Goal: Navigation & Orientation: Find specific page/section

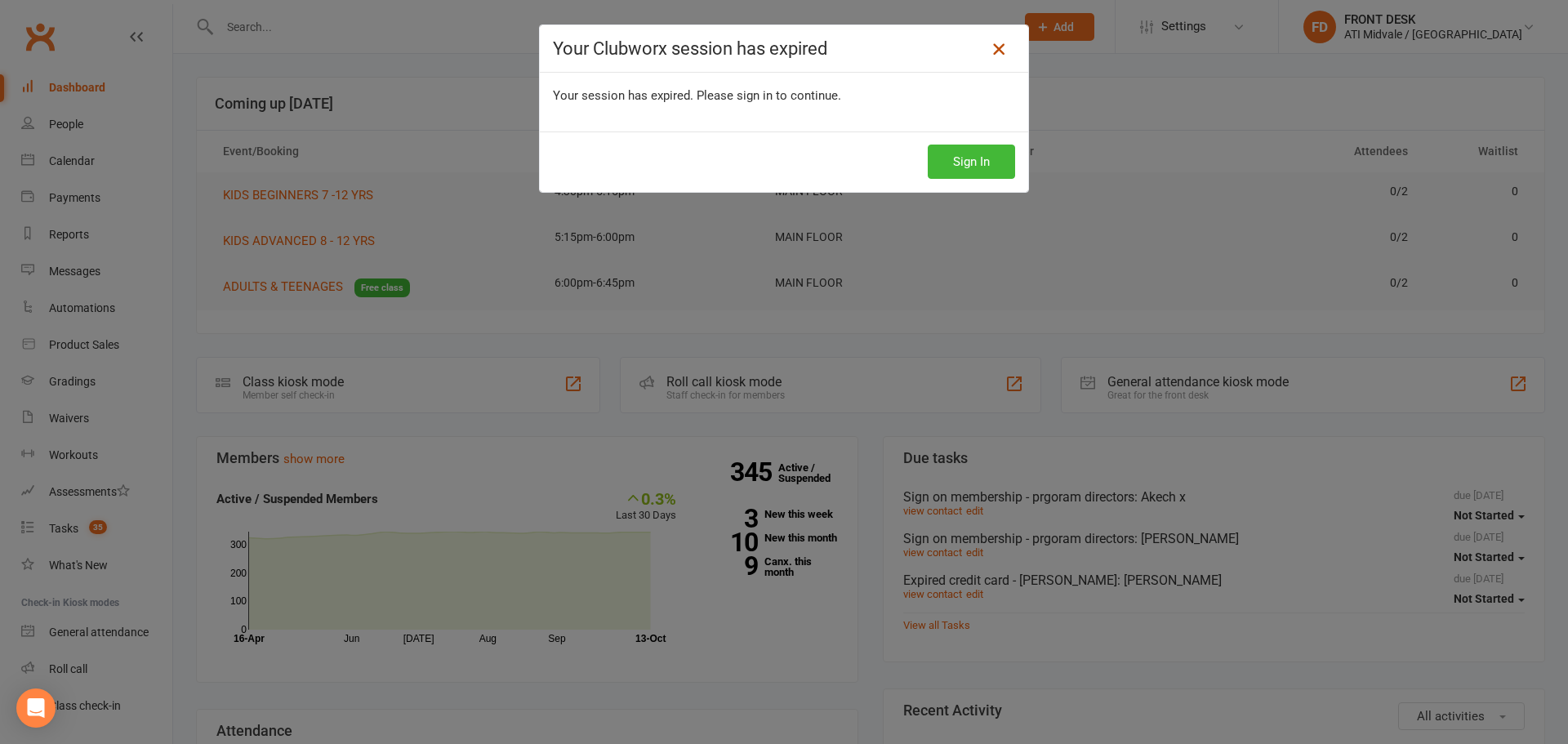
click at [989, 47] on icon at bounding box center [998, 49] width 19 height 19
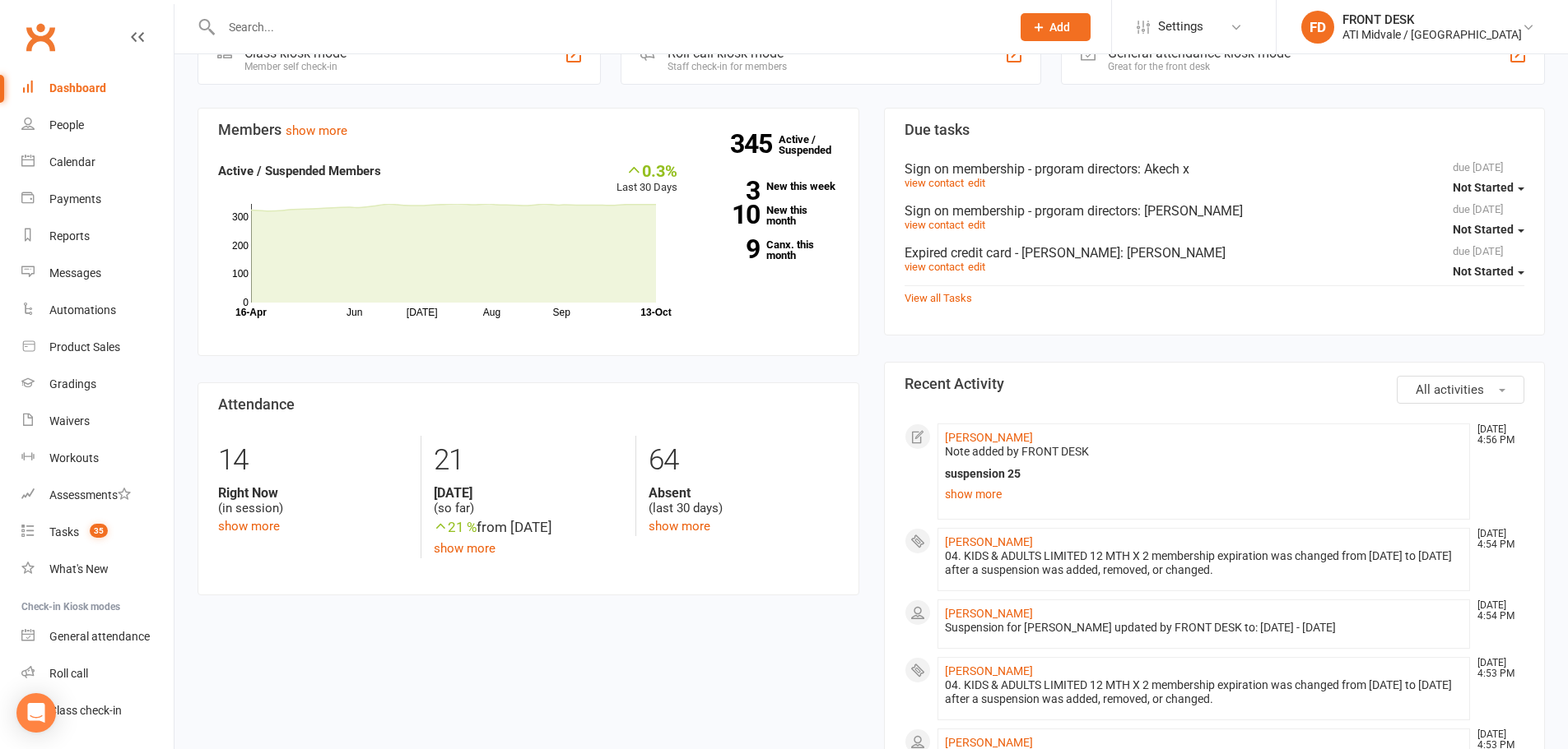
scroll to position [412, 0]
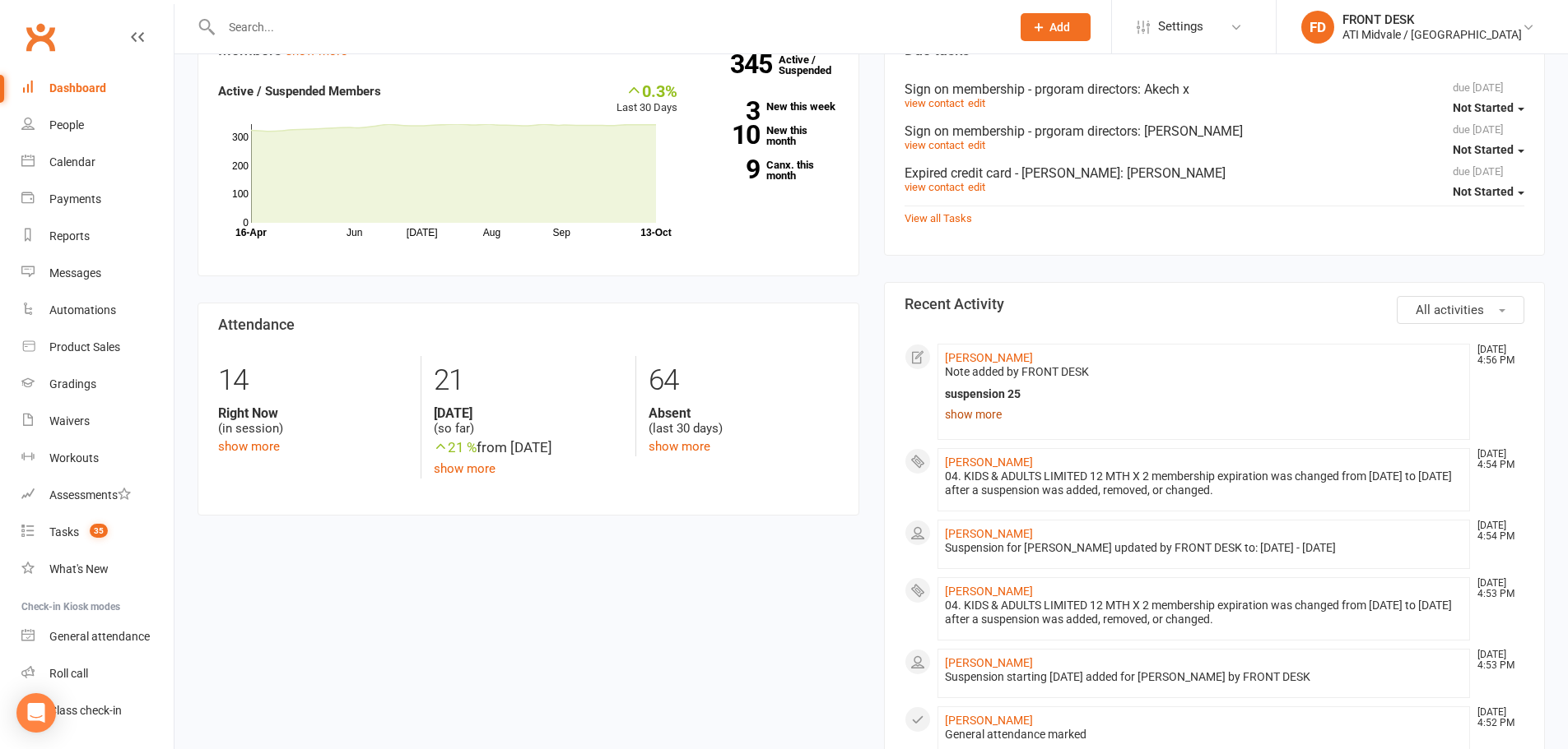
click at [998, 418] on link "show more" at bounding box center [1204, 414] width 518 height 23
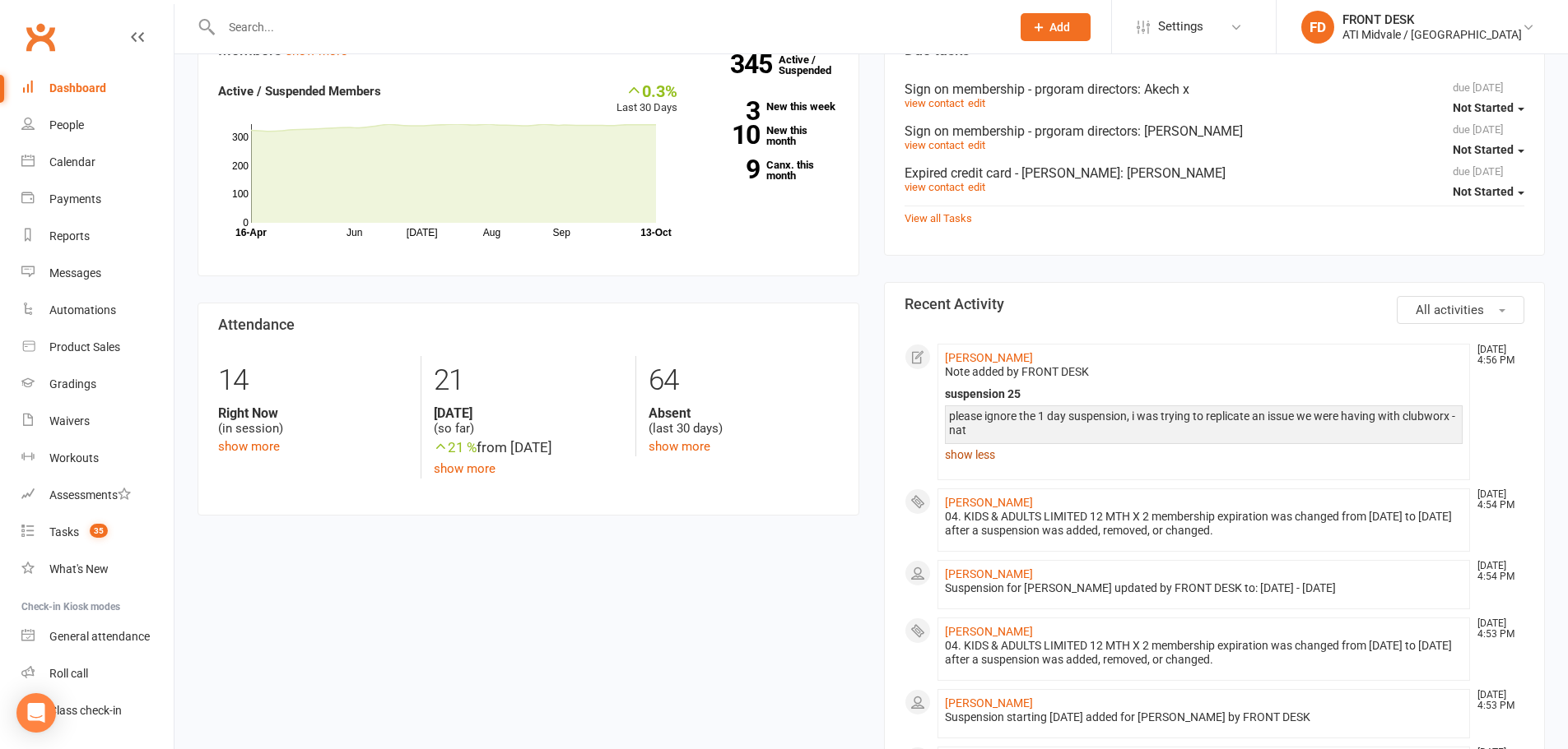
click at [988, 457] on link "show less" at bounding box center [1204, 454] width 518 height 23
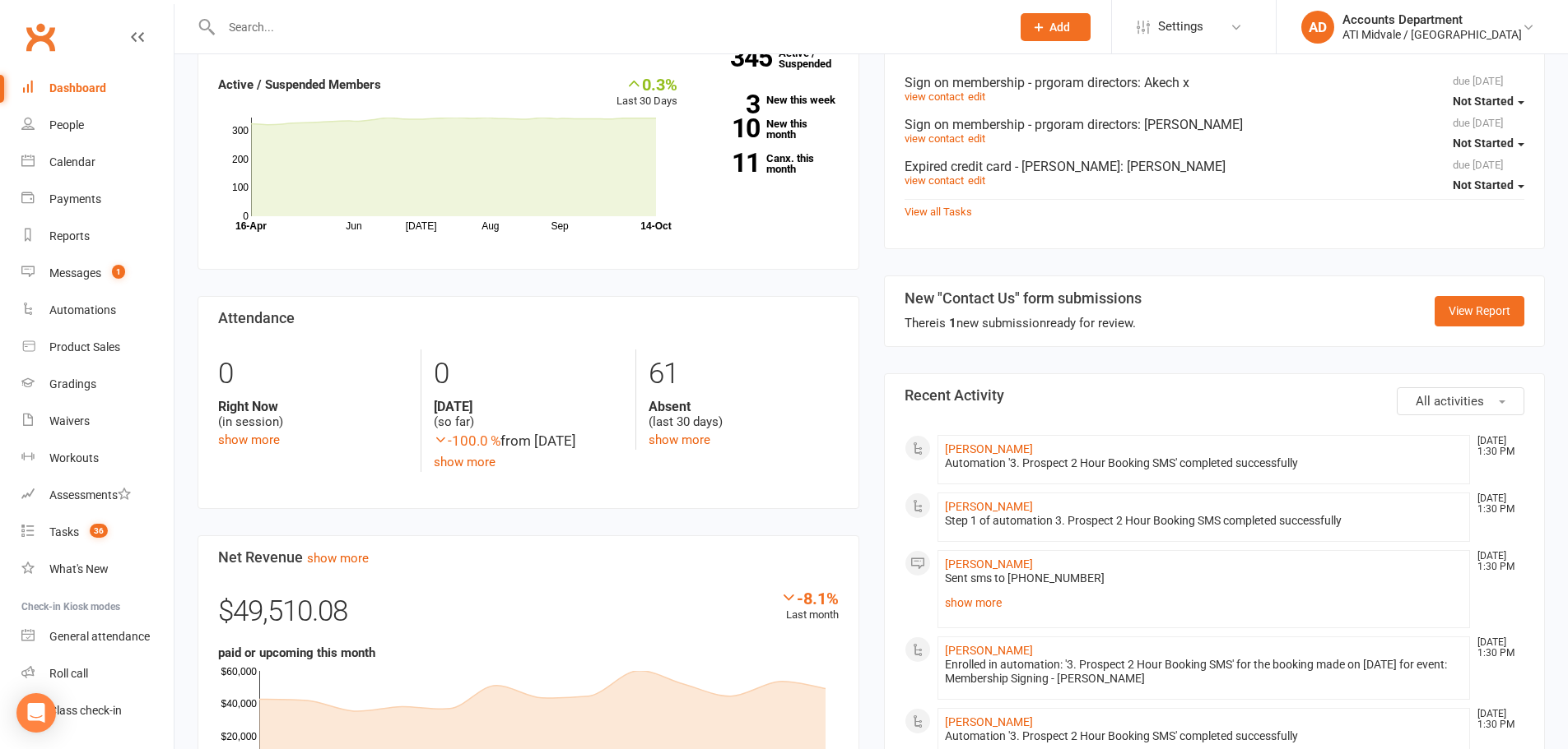
scroll to position [574, 0]
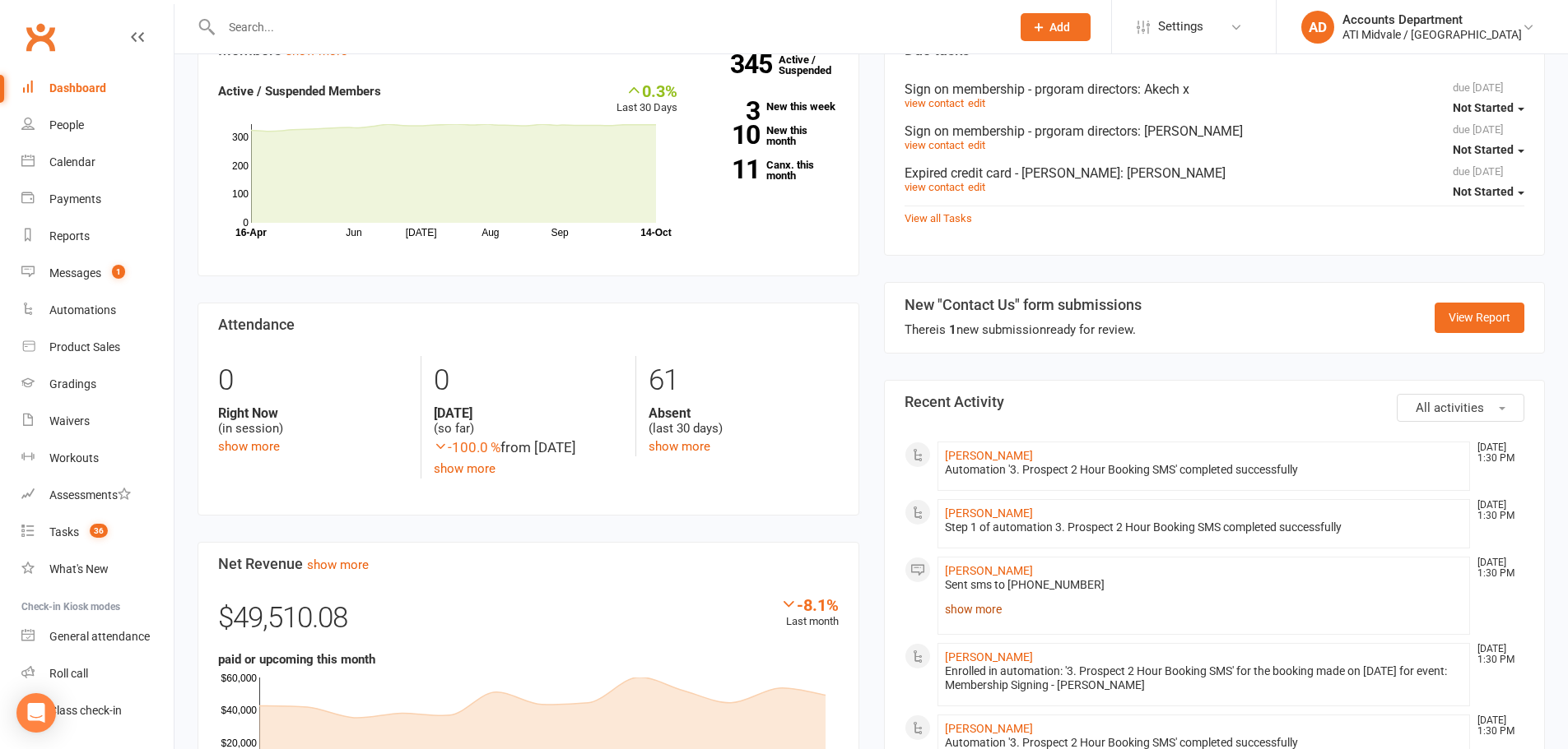
click at [984, 609] on link "show more" at bounding box center [1204, 609] width 518 height 23
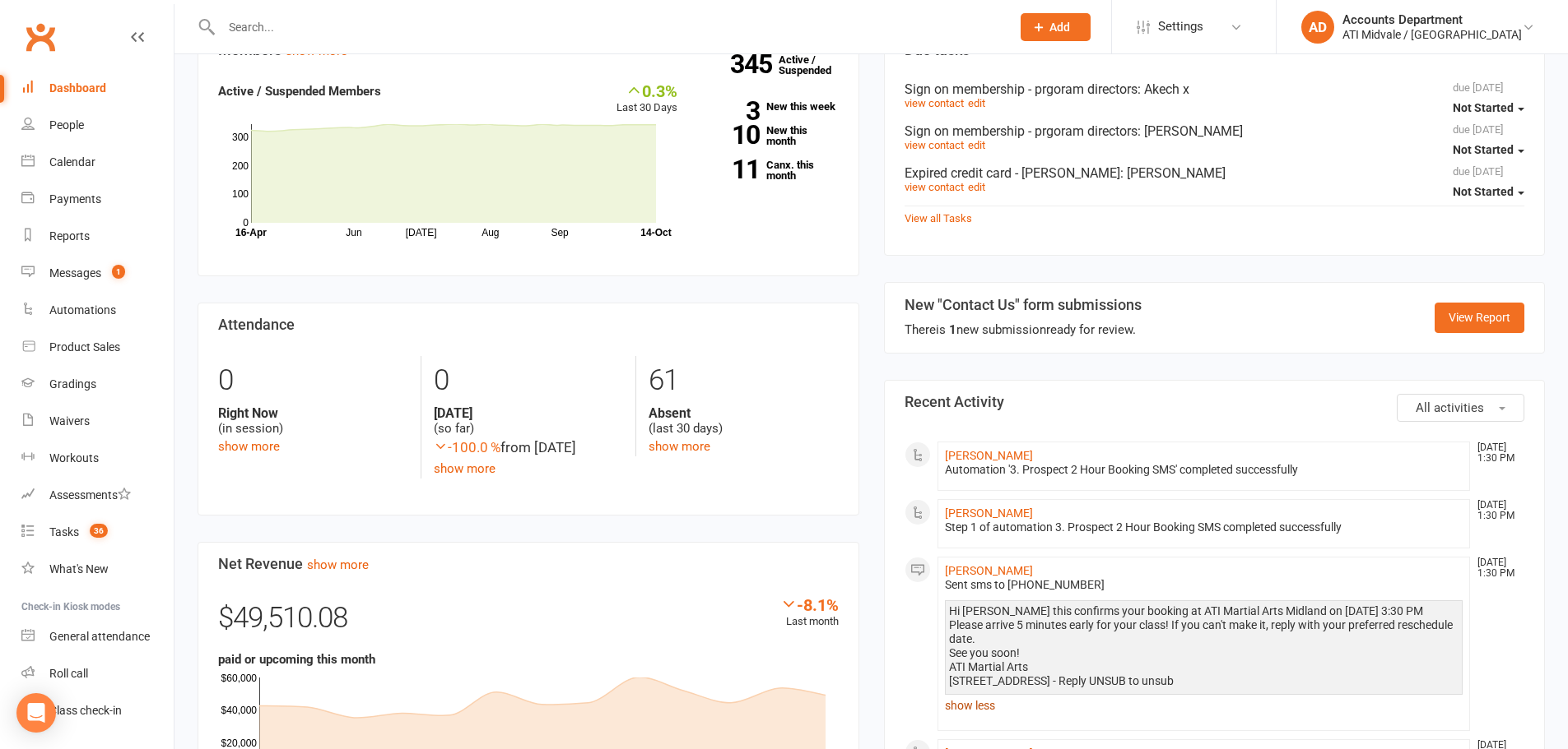
scroll to position [738, 0]
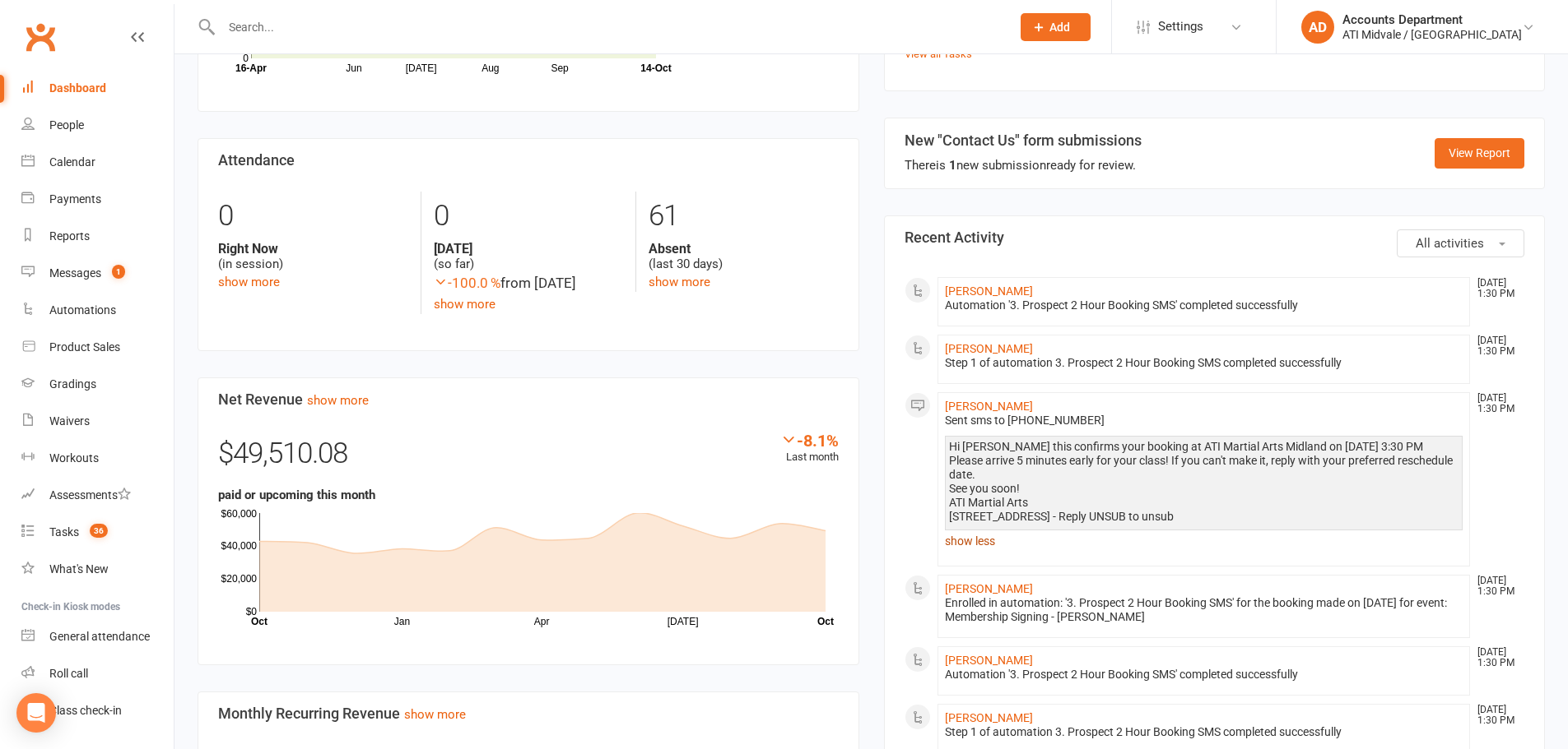
click at [977, 543] on link "show less" at bounding box center [1204, 541] width 518 height 23
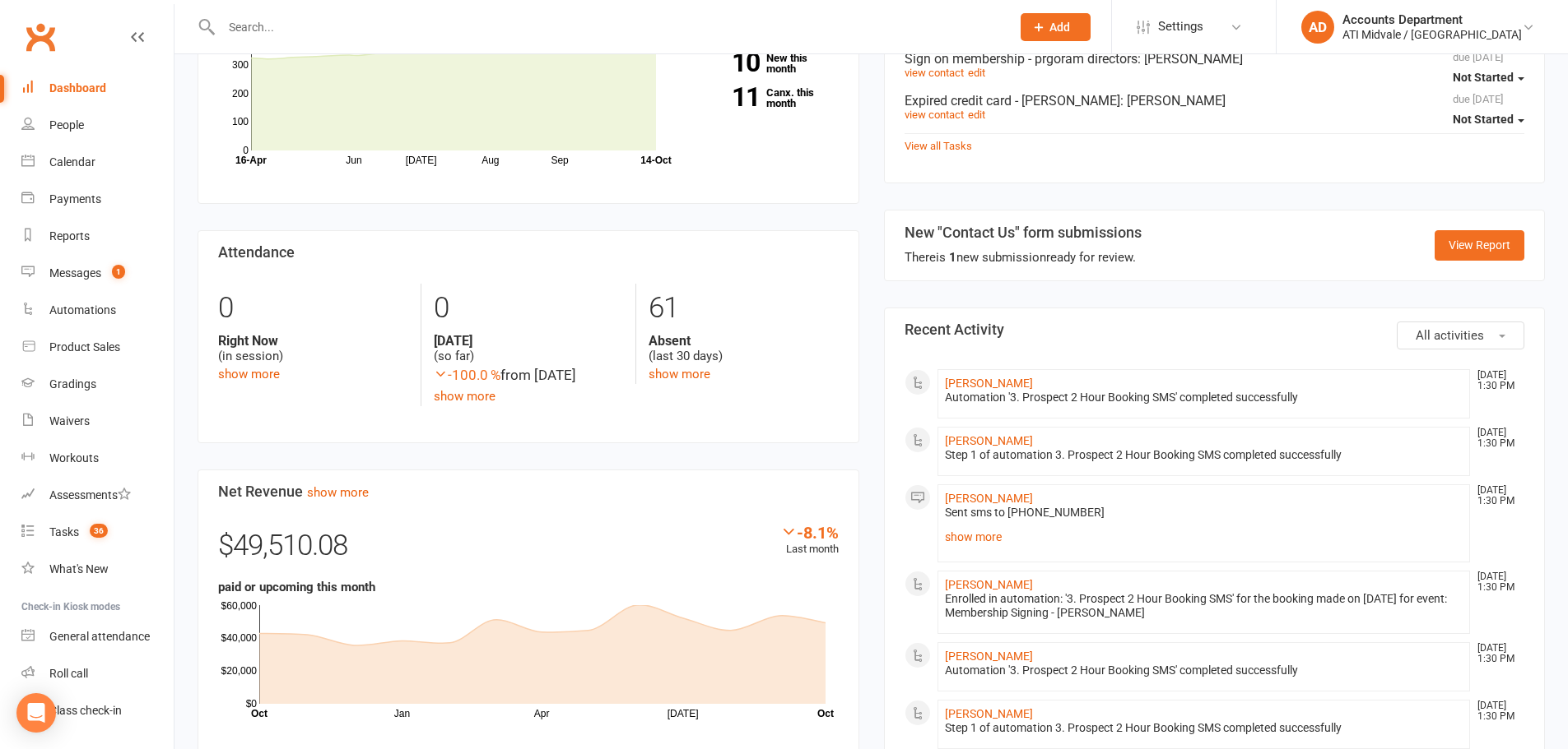
scroll to position [491, 0]
